Goal: Transaction & Acquisition: Purchase product/service

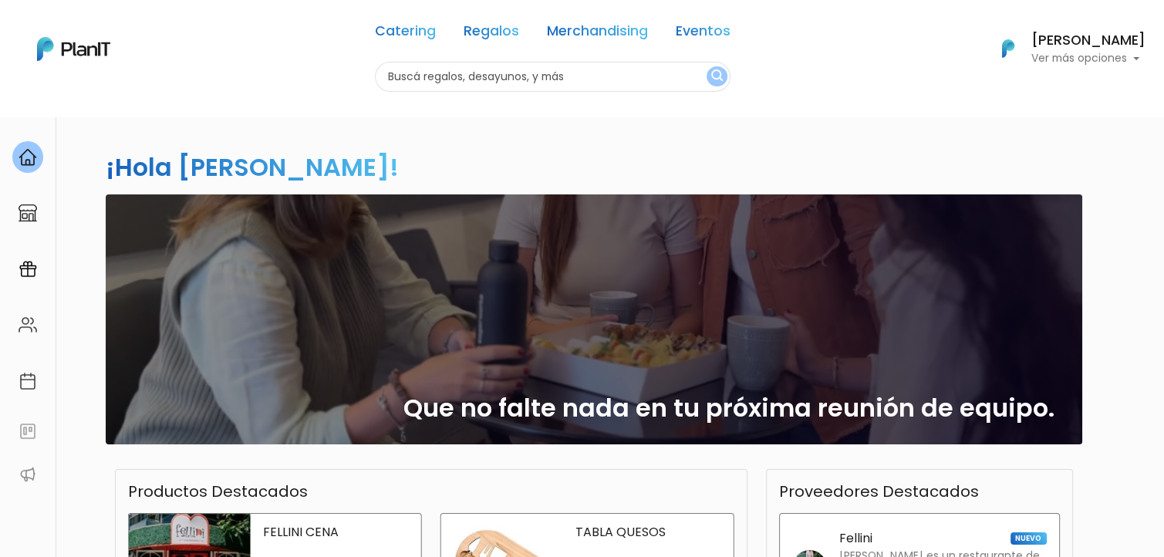
click at [429, 71] on input "text" at bounding box center [553, 77] width 356 height 30
type input "panchos"
click at [707, 66] on button "submit" at bounding box center [717, 76] width 21 height 20
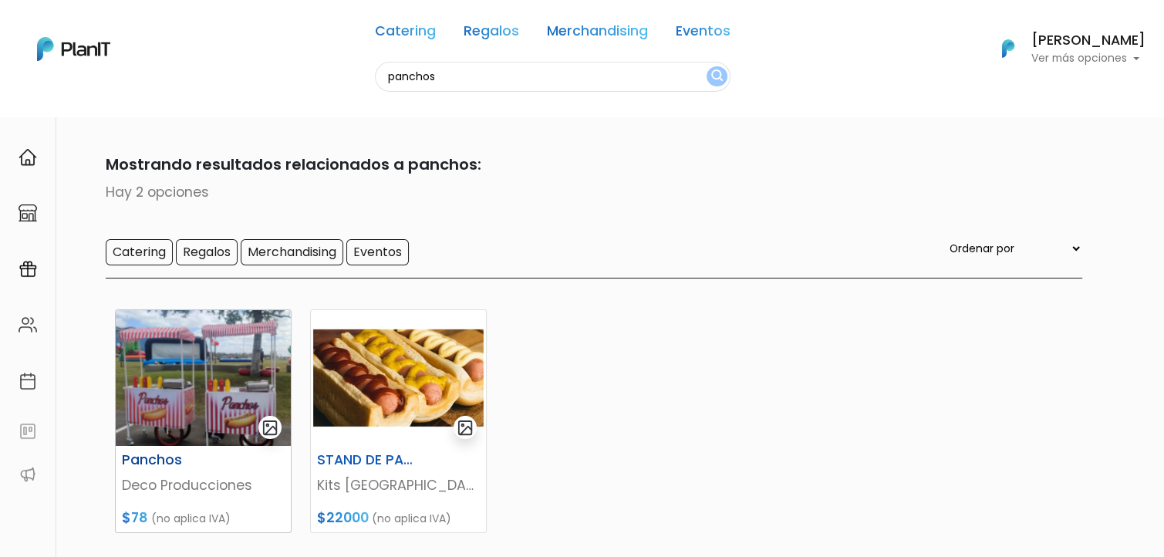
click at [183, 374] on img at bounding box center [203, 378] width 175 height 136
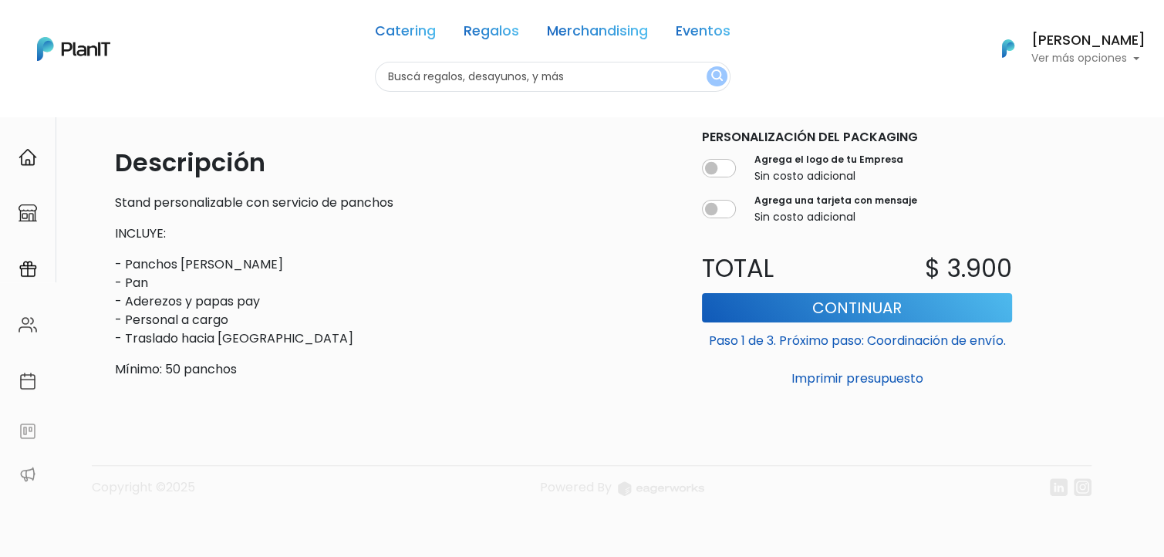
scroll to position [5, 0]
